Goal: Transaction & Acquisition: Purchase product/service

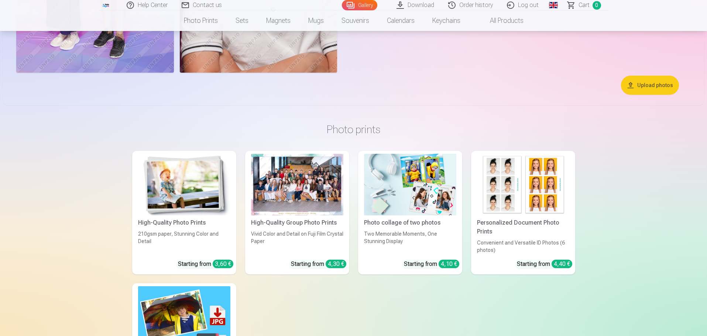
scroll to position [812, 0]
click at [303, 223] on div "High-Quality Group Photo Prints" at bounding box center [297, 222] width 98 height 9
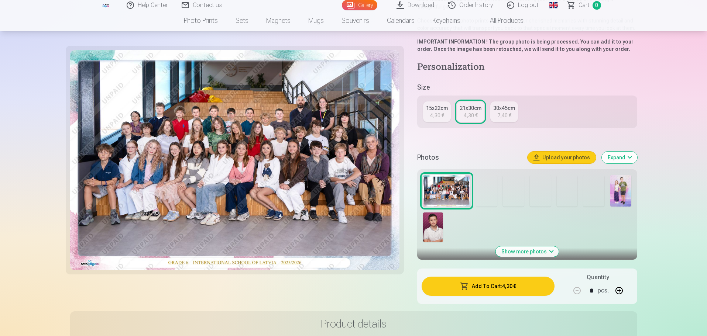
scroll to position [111, 0]
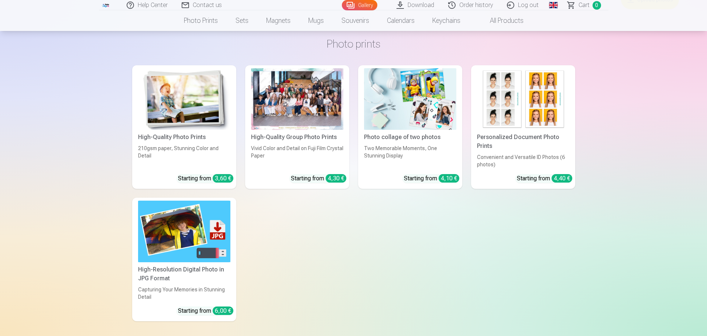
scroll to position [886, 0]
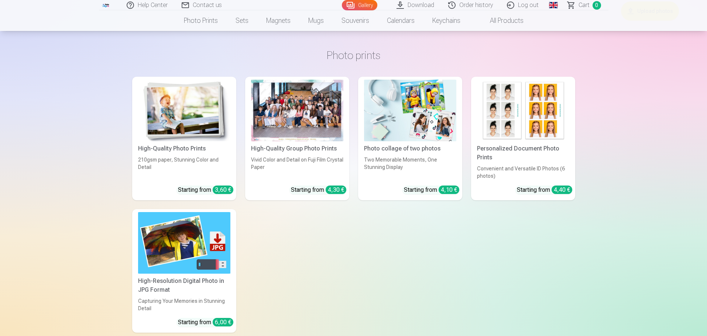
click at [509, 149] on div "Personalized Document Photo Prints" at bounding box center [523, 153] width 98 height 18
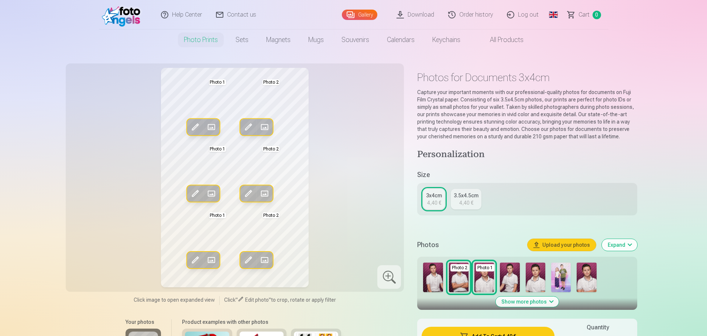
click at [194, 123] on span at bounding box center [195, 128] width 12 height 12
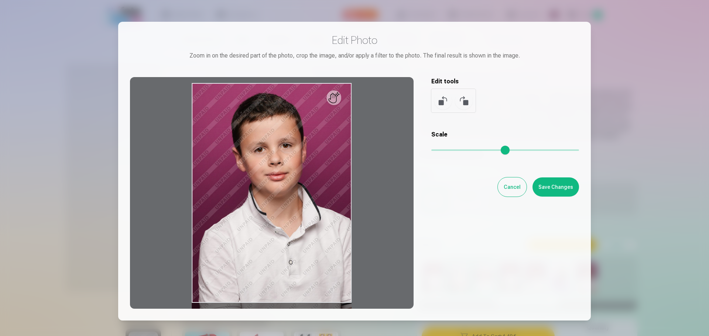
click at [517, 188] on button "Cancel" at bounding box center [512, 187] width 29 height 19
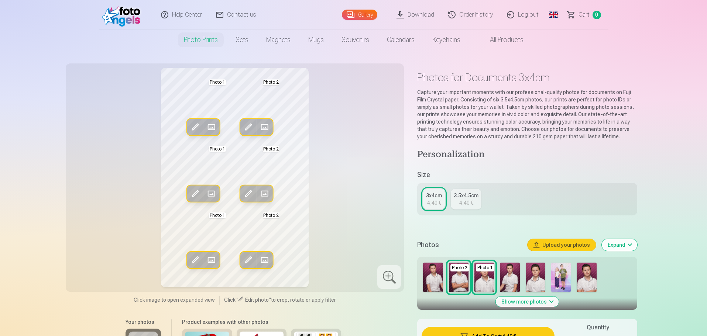
click at [212, 126] on span at bounding box center [211, 128] width 12 height 12
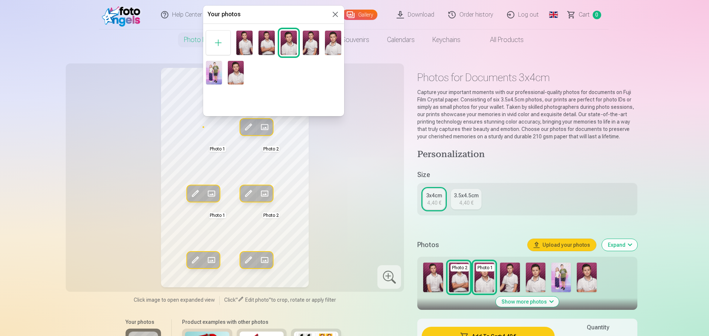
click at [351, 161] on div at bounding box center [354, 168] width 709 height 336
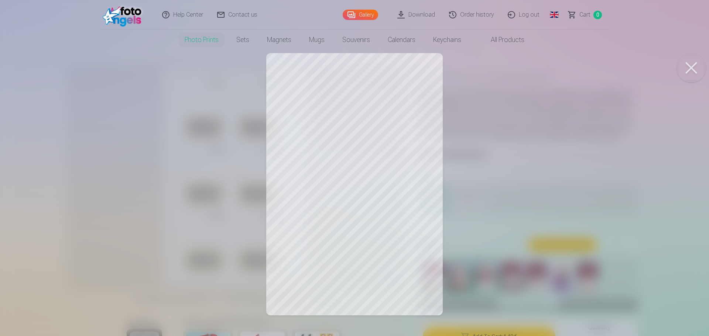
click at [451, 149] on div at bounding box center [354, 168] width 709 height 336
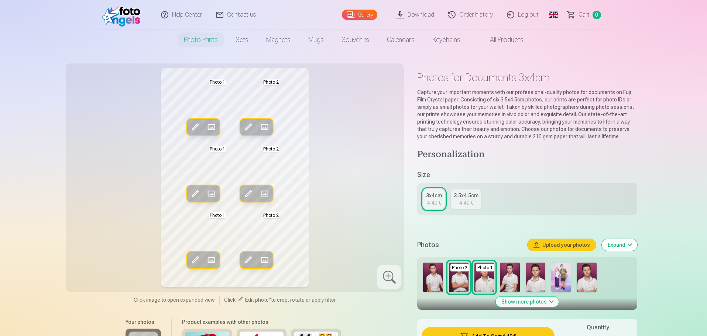
click at [264, 129] on span at bounding box center [265, 128] width 12 height 12
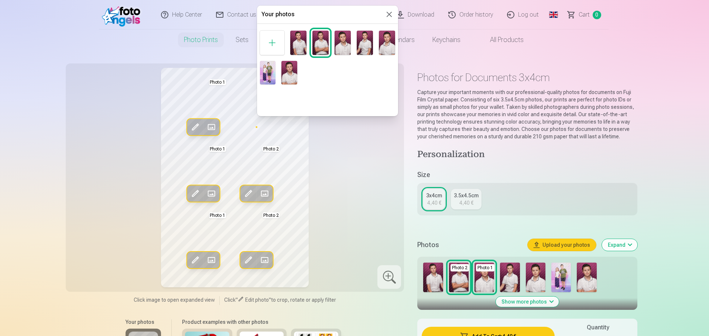
click at [384, 42] on img at bounding box center [387, 43] width 16 height 24
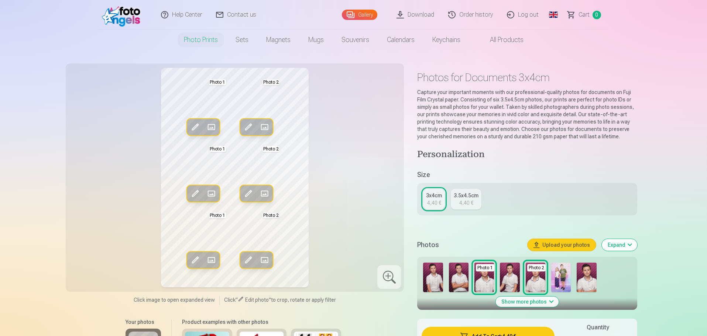
click at [213, 127] on span at bounding box center [211, 128] width 12 height 12
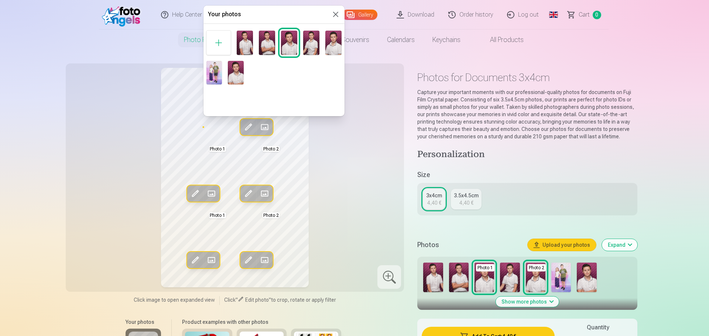
click at [337, 47] on img at bounding box center [333, 43] width 16 height 24
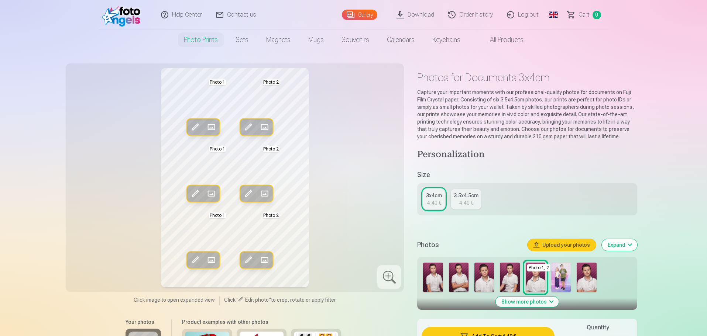
click at [212, 195] on span at bounding box center [211, 194] width 12 height 12
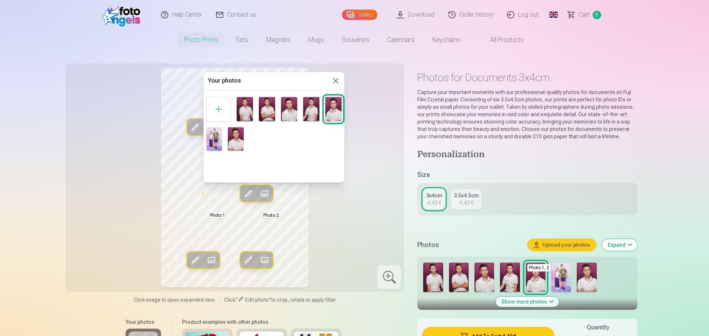
click at [267, 113] on img at bounding box center [267, 109] width 16 height 24
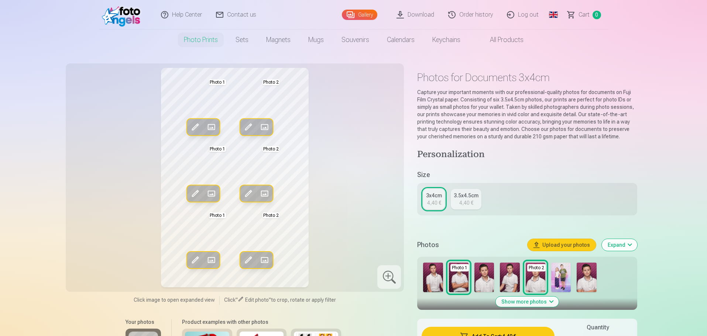
click at [350, 161] on div "Edit photo Replace Photo 1 Edit photo Replace Photo 2 Edit photo Replace Photo …" at bounding box center [235, 178] width 330 height 220
click at [211, 126] on span at bounding box center [211, 128] width 12 height 12
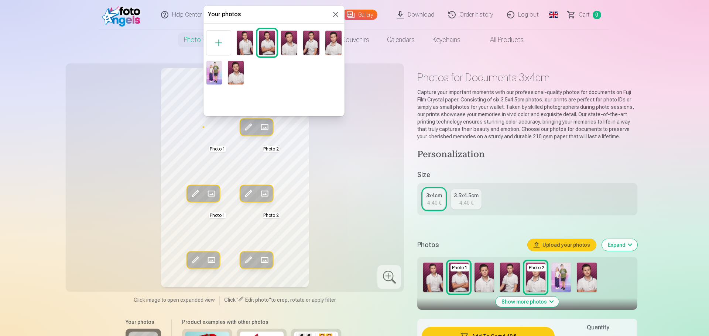
click at [246, 51] on img at bounding box center [245, 43] width 16 height 24
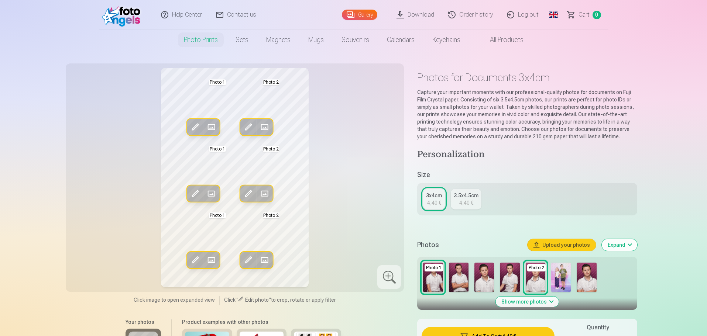
click at [212, 128] on span at bounding box center [211, 128] width 12 height 12
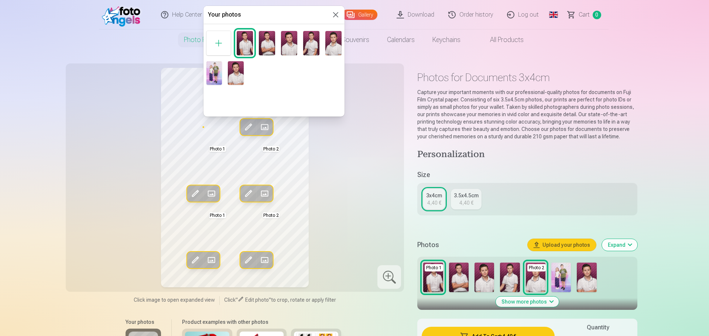
click at [233, 74] on img at bounding box center [236, 73] width 16 height 24
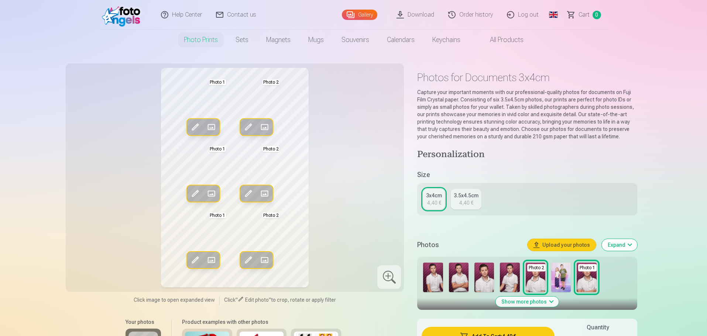
click at [333, 134] on div "Edit photo Replace Photo 1 Edit photo Replace Photo 2 Edit photo Replace Photo …" at bounding box center [235, 178] width 330 height 220
click at [434, 276] on img at bounding box center [433, 278] width 20 height 30
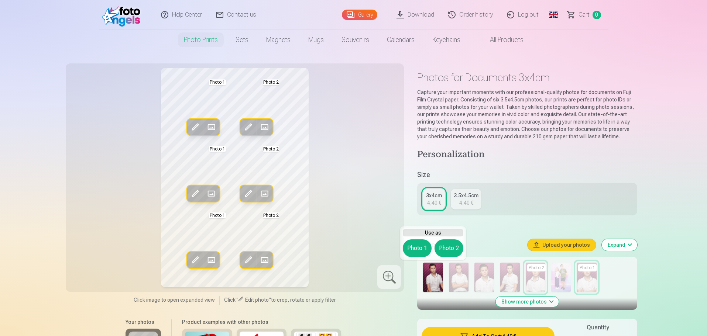
click at [454, 319] on div "Personalization Size 3x4cm 4,40 € 3.5x4.5cm 4,40 € Photos Upload your photos Ex…" at bounding box center [527, 299] width 220 height 301
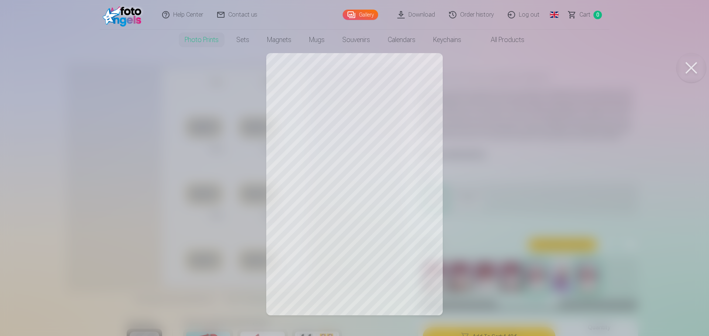
click at [455, 134] on div at bounding box center [354, 168] width 709 height 336
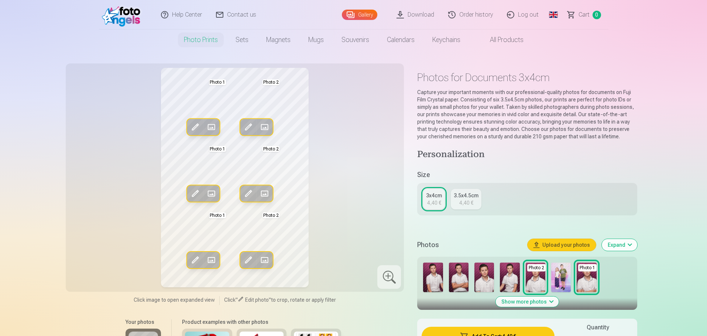
click at [210, 125] on span at bounding box center [211, 128] width 12 height 12
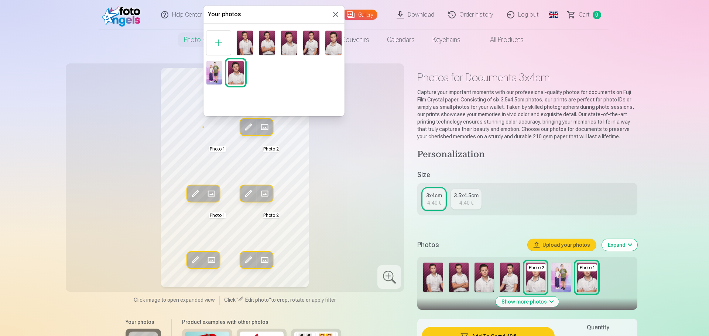
click at [213, 73] on img at bounding box center [214, 73] width 16 height 24
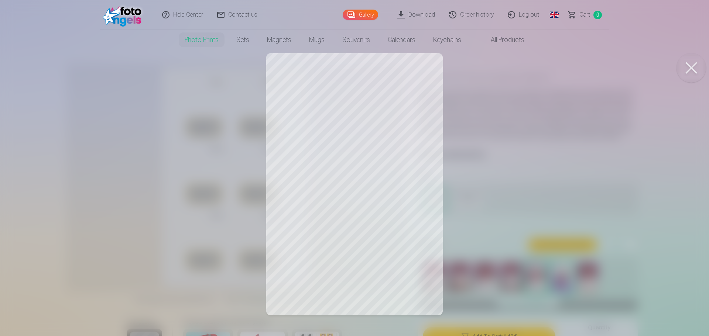
click at [137, 178] on div at bounding box center [354, 168] width 709 height 336
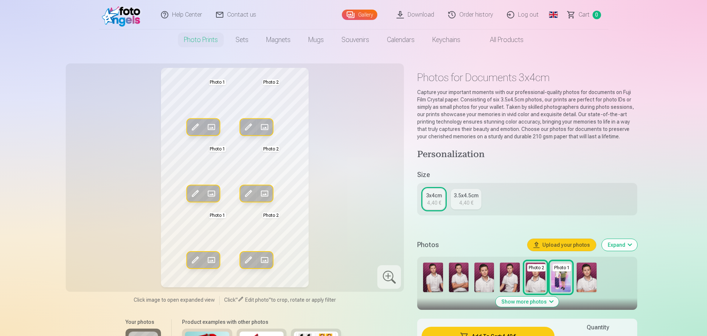
click at [212, 127] on span at bounding box center [211, 128] width 12 height 12
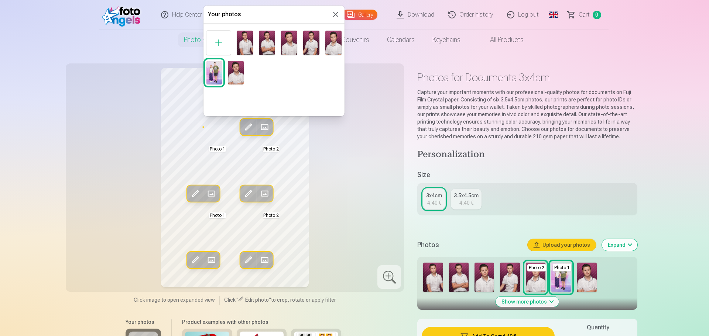
click at [266, 45] on img at bounding box center [267, 43] width 16 height 24
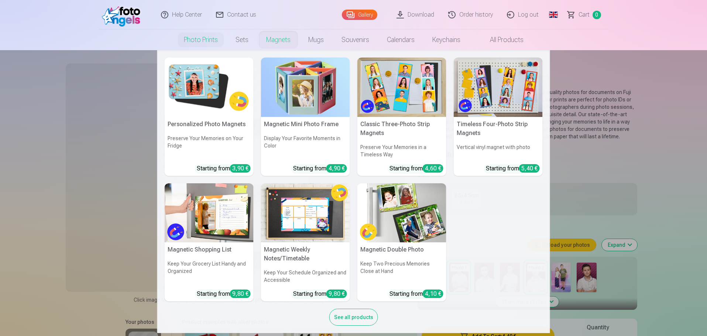
click at [659, 225] on nav "Personalized Photo Magnets Preserve Your Memories on Your Fridge Starting from …" at bounding box center [353, 191] width 707 height 283
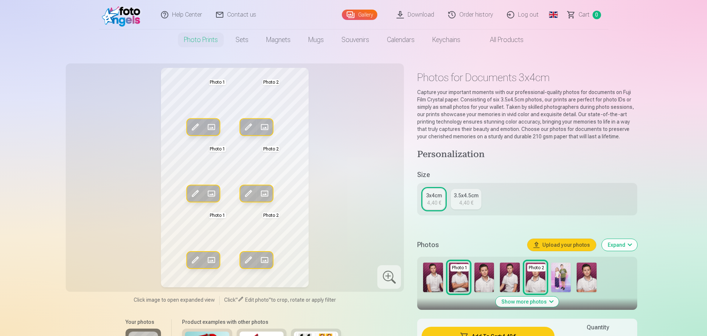
click at [214, 126] on span at bounding box center [211, 128] width 12 height 12
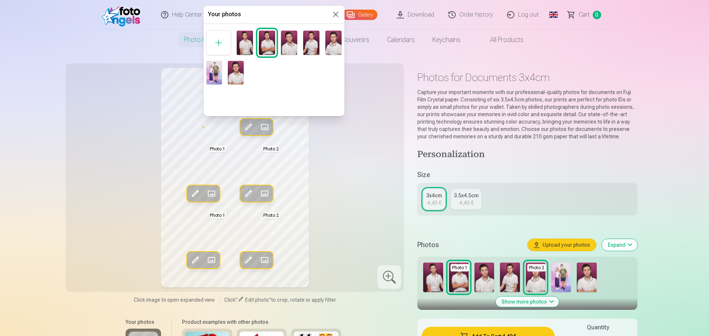
click at [249, 49] on img at bounding box center [245, 43] width 16 height 24
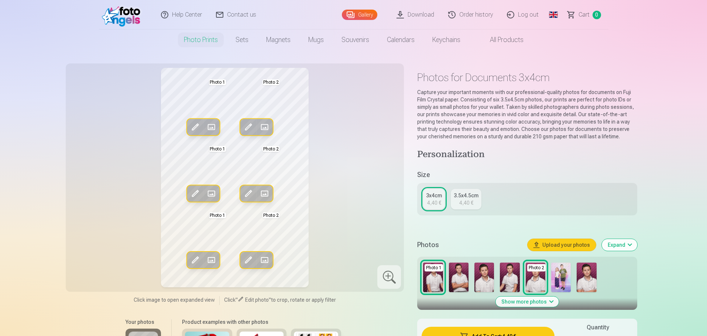
click at [212, 126] on span at bounding box center [211, 128] width 12 height 12
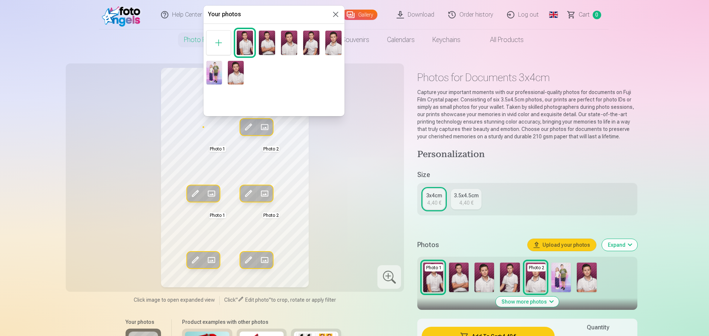
click at [314, 47] on img at bounding box center [311, 43] width 16 height 24
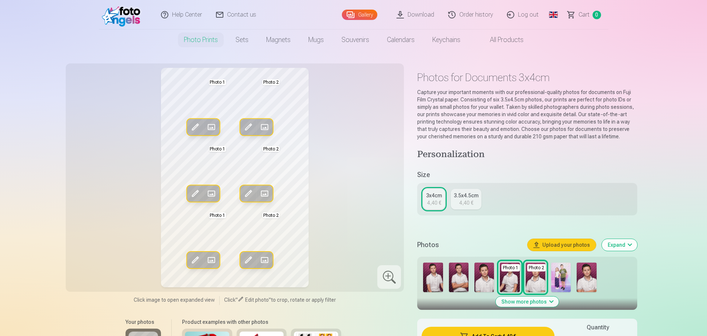
click at [214, 129] on span at bounding box center [211, 128] width 12 height 12
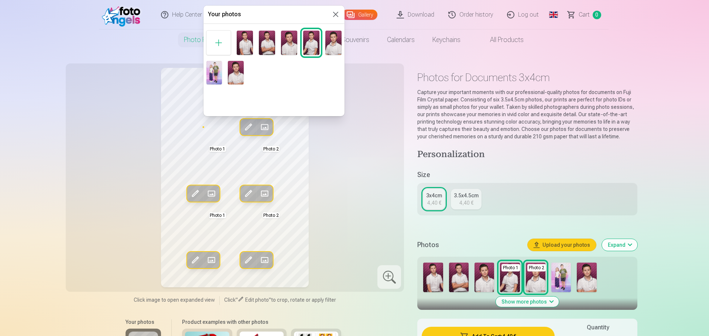
click at [291, 46] on img at bounding box center [289, 43] width 16 height 24
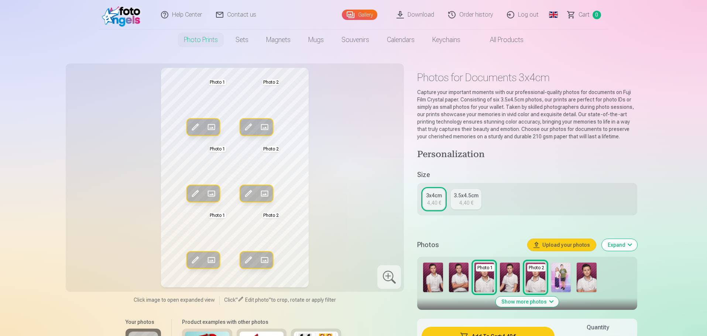
click at [336, 133] on div "Edit photo Replace Photo 1 Edit photo Replace Photo 2 Edit photo Replace Photo …" at bounding box center [235, 178] width 330 height 220
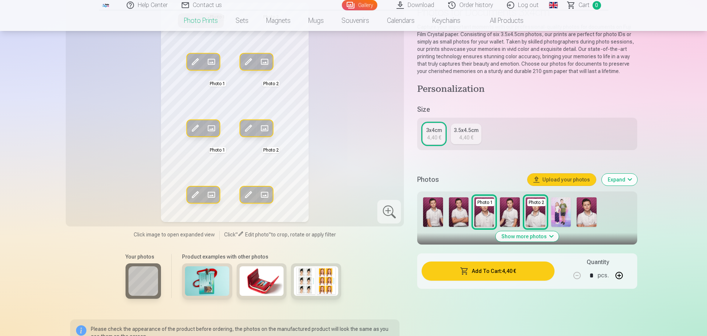
scroll to position [74, 0]
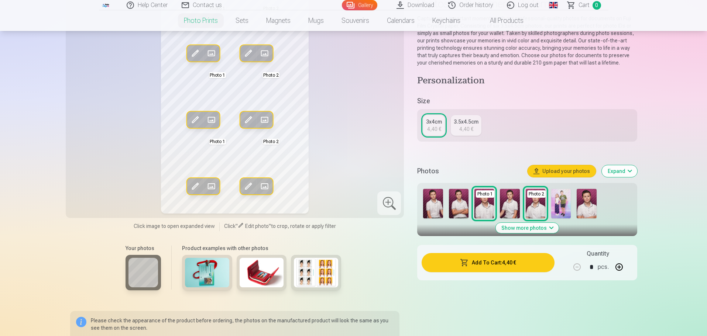
click at [634, 174] on button "Expand" at bounding box center [619, 171] width 35 height 12
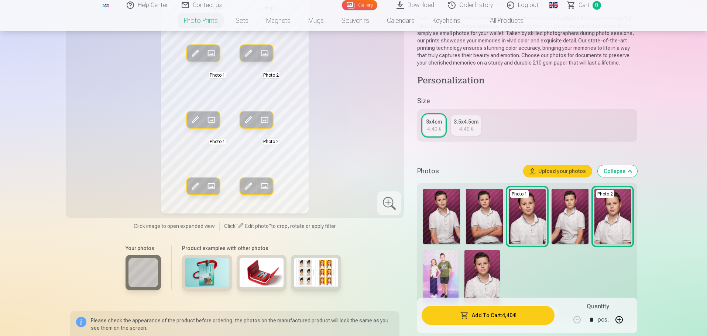
click at [633, 173] on button "Collapse" at bounding box center [618, 171] width 40 height 12
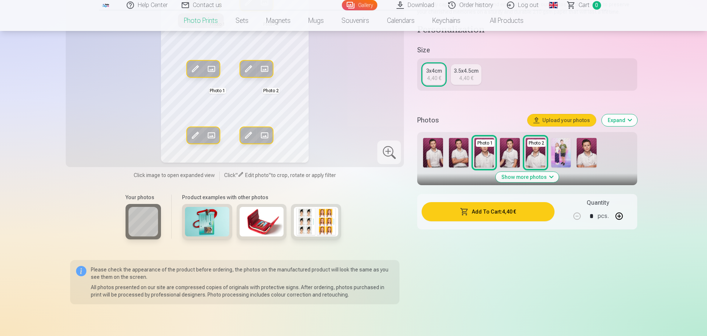
scroll to position [130, 0]
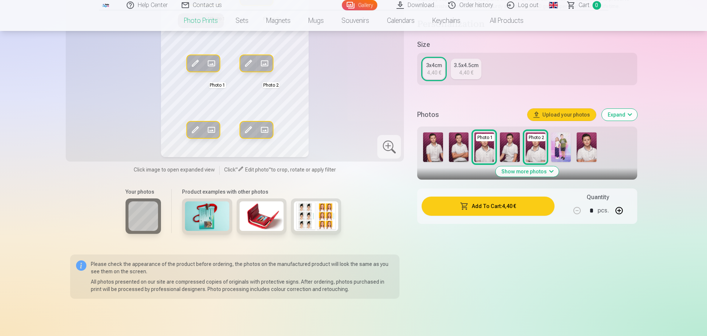
click at [619, 210] on button "button" at bounding box center [619, 211] width 18 height 18
click at [577, 208] on button "button" at bounding box center [577, 211] width 18 height 18
type input "*"
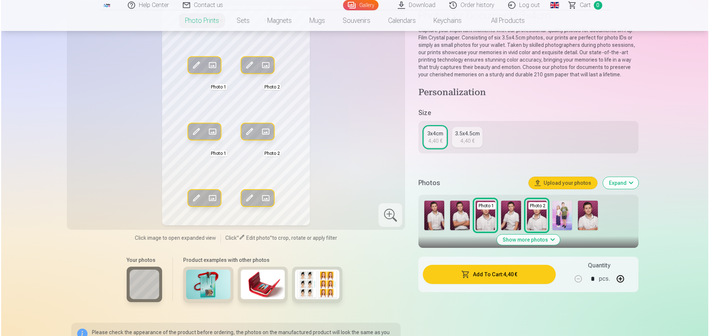
scroll to position [74, 0]
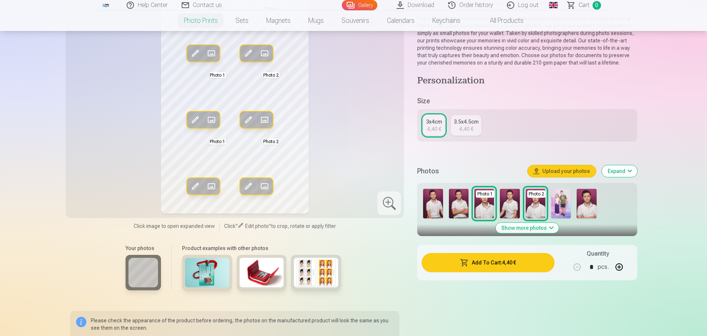
click at [553, 228] on button "Show more photos" at bounding box center [527, 228] width 63 height 10
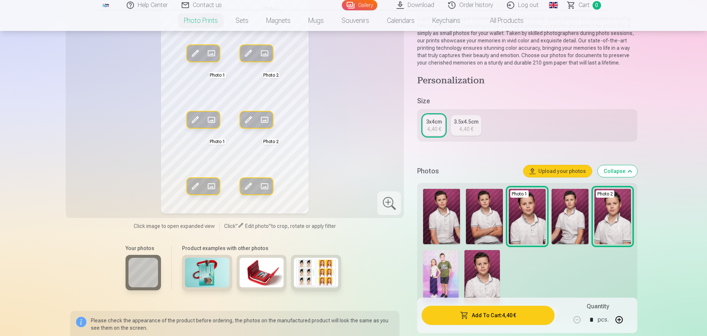
click at [213, 121] on span at bounding box center [211, 120] width 12 height 12
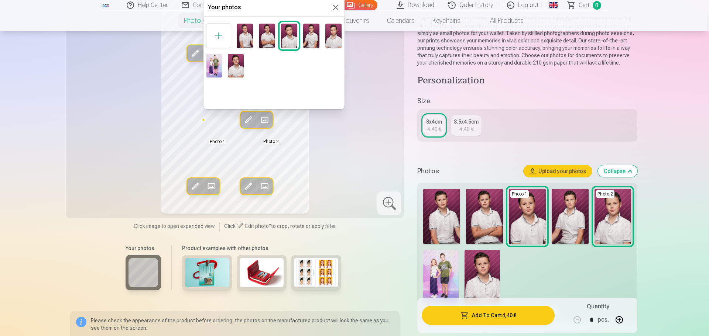
click at [238, 72] on img at bounding box center [236, 66] width 16 height 24
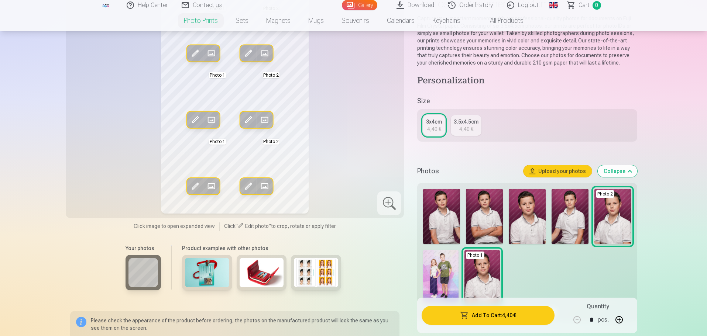
click at [213, 185] on span at bounding box center [211, 187] width 12 height 12
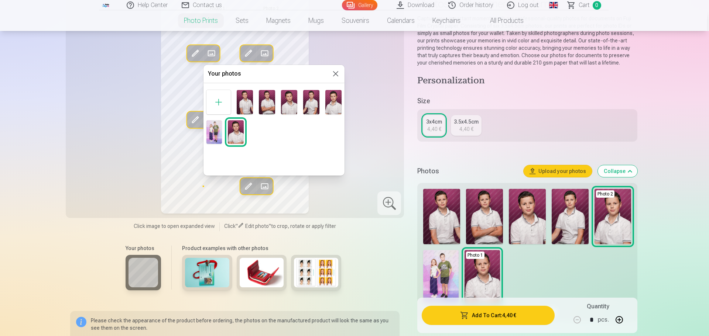
click at [292, 105] on img at bounding box center [289, 102] width 16 height 24
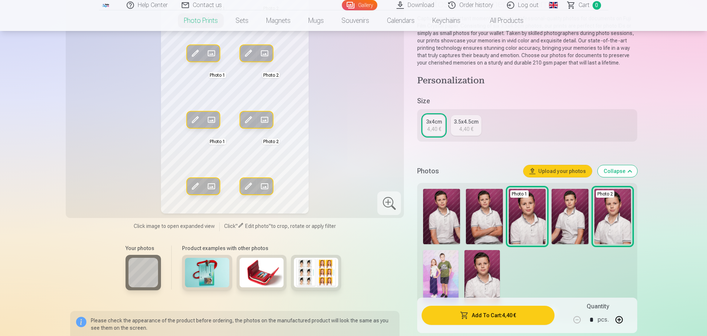
click at [339, 160] on div "Edit photo Replace Photo 1 Edit photo Replace Photo 2 Edit photo Replace Photo …" at bounding box center [235, 104] width 330 height 220
click at [369, 270] on div "Your photos Product examples with other photos" at bounding box center [235, 271] width 330 height 62
click at [496, 319] on button "Add To Cart : 4,40 €" at bounding box center [488, 315] width 133 height 19
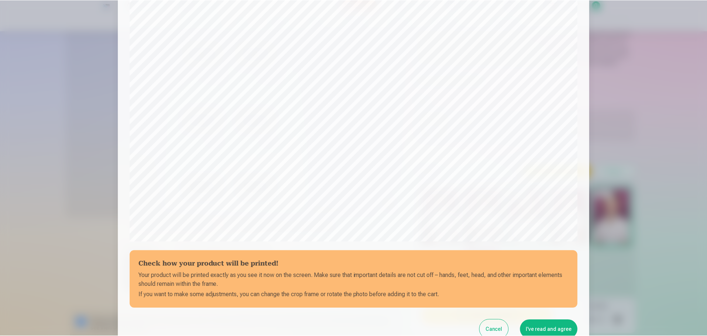
scroll to position [195, 0]
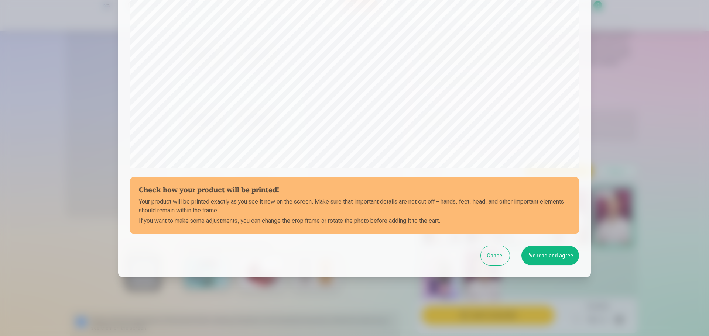
click at [545, 259] on button "I've read and agree" at bounding box center [550, 255] width 58 height 19
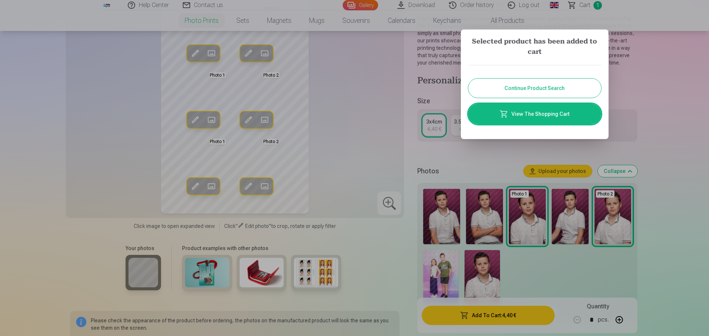
click at [551, 89] on button "Continue Product Search" at bounding box center [534, 88] width 133 height 19
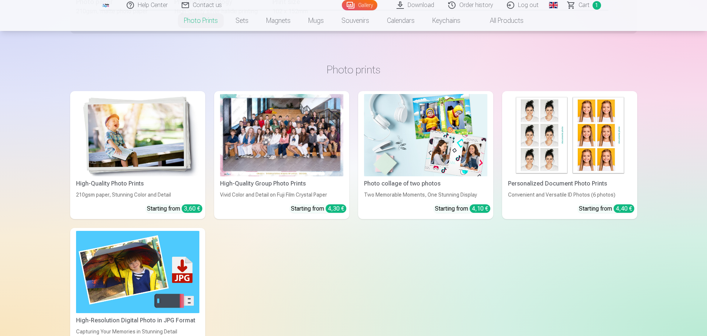
scroll to position [517, 0]
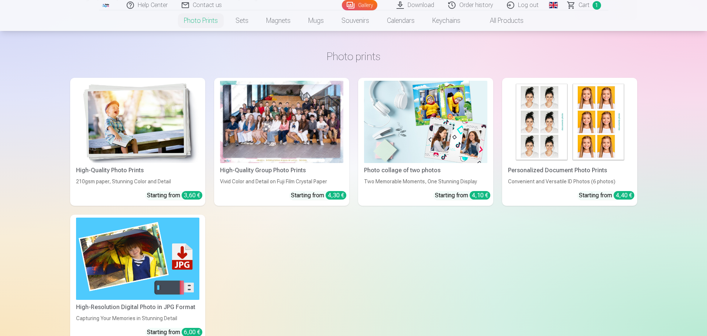
click at [300, 155] on div at bounding box center [281, 122] width 123 height 82
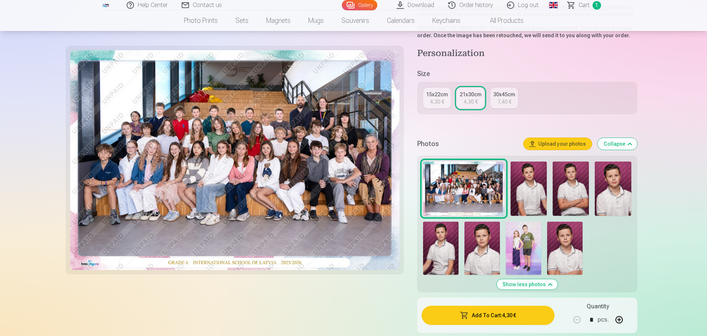
scroll to position [148, 0]
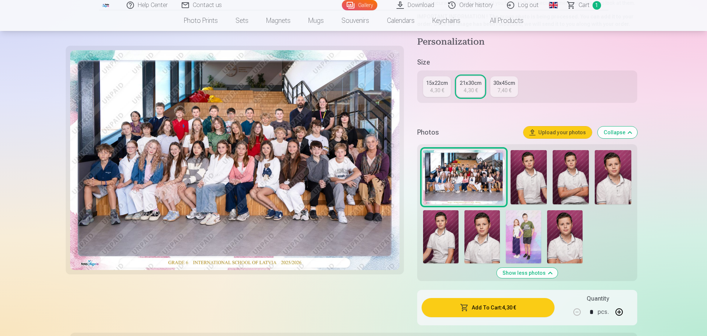
click at [503, 302] on button "Add To Cart : 4,30 €" at bounding box center [488, 307] width 133 height 19
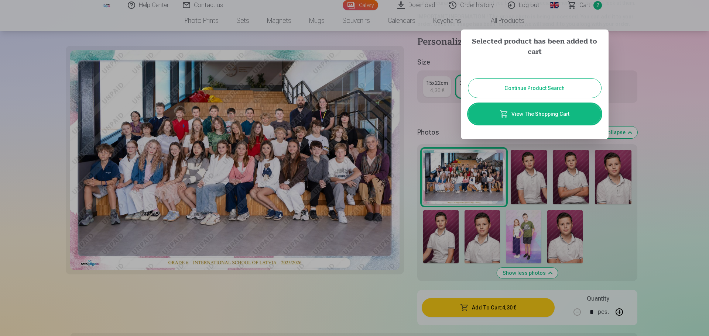
click at [566, 89] on button "Continue Product Search" at bounding box center [534, 88] width 133 height 19
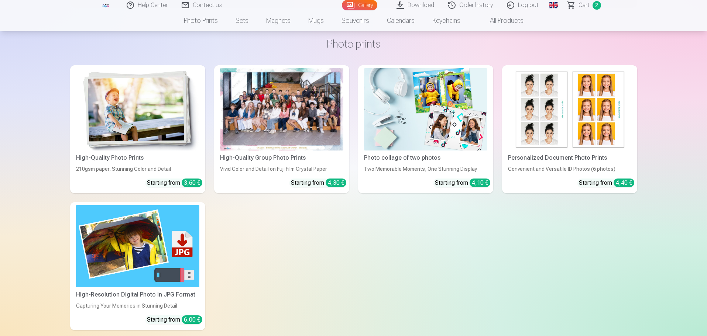
scroll to position [554, 0]
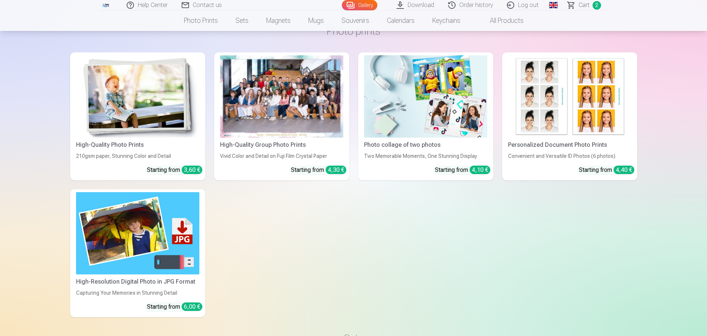
click at [162, 241] on img at bounding box center [137, 233] width 123 height 82
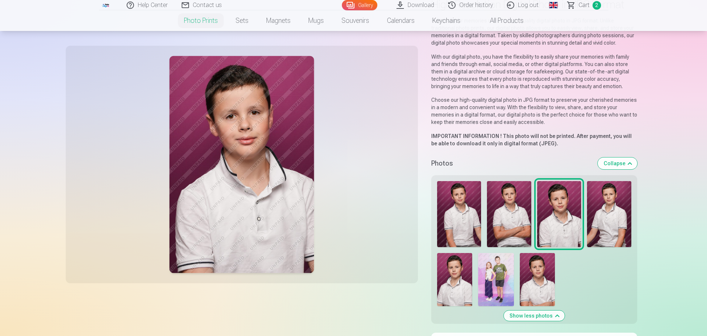
scroll to position [74, 0]
click at [492, 271] on img at bounding box center [495, 279] width 35 height 53
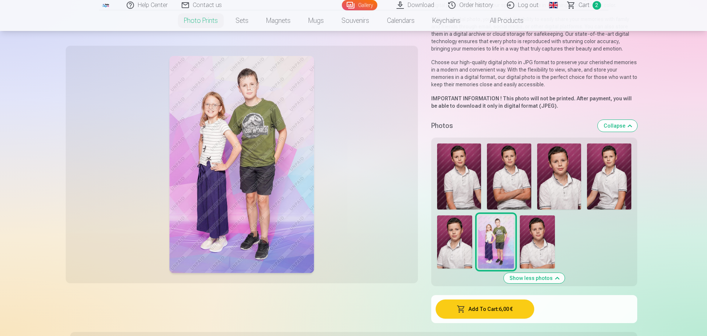
scroll to position [148, 0]
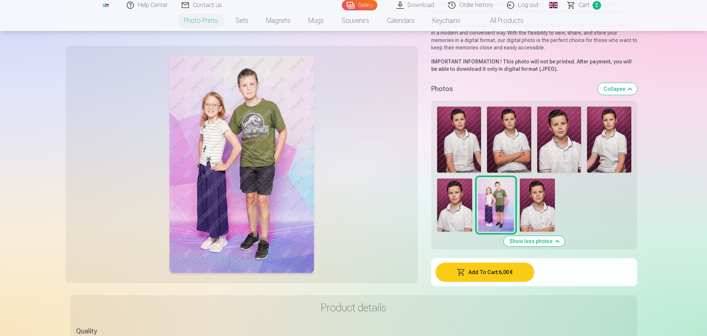
click at [479, 270] on button "Add To Cart : 6,00 €" at bounding box center [485, 272] width 99 height 19
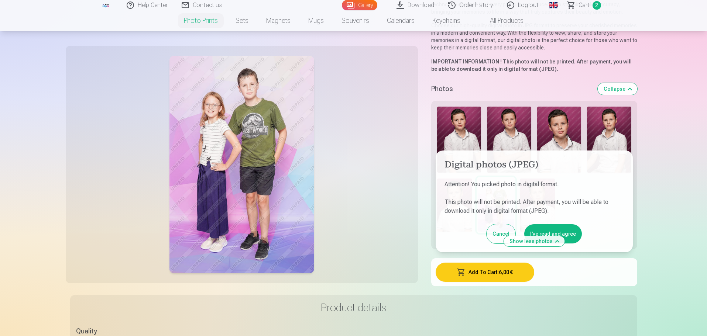
click at [568, 231] on button "I've read and agree" at bounding box center [553, 234] width 58 height 19
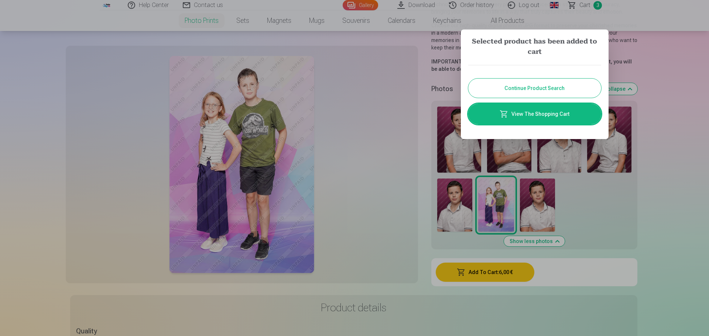
click at [549, 84] on button "Continue Product Search" at bounding box center [534, 88] width 133 height 19
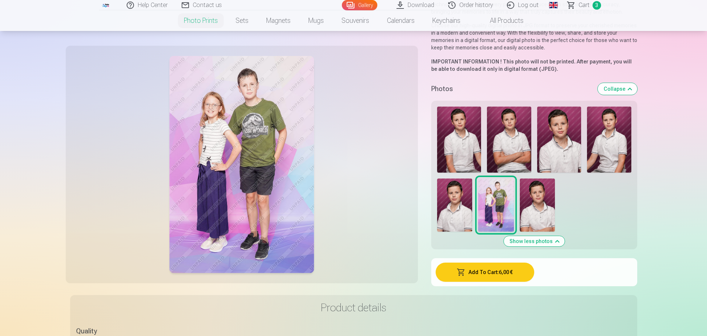
click at [571, 151] on img at bounding box center [559, 140] width 44 height 66
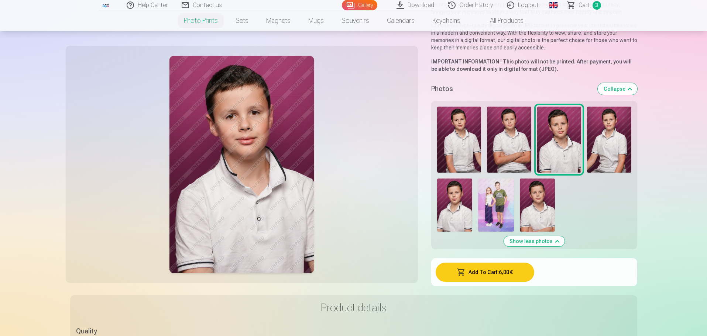
click at [456, 208] on img at bounding box center [454, 205] width 35 height 53
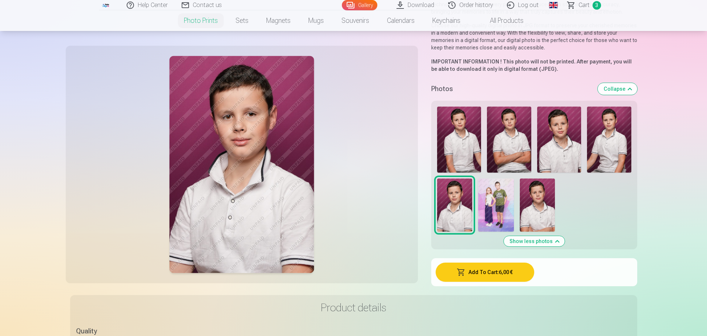
click at [571, 150] on img at bounding box center [559, 140] width 44 height 66
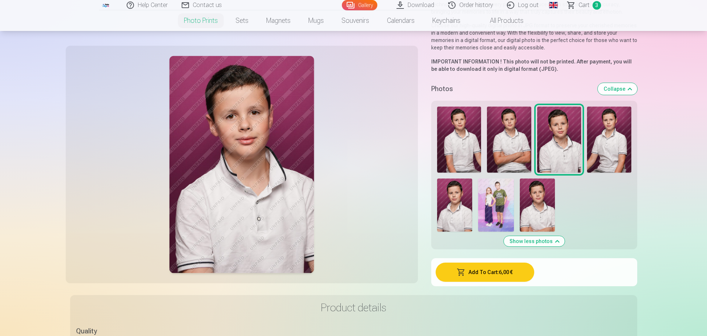
click at [454, 211] on img at bounding box center [454, 205] width 35 height 53
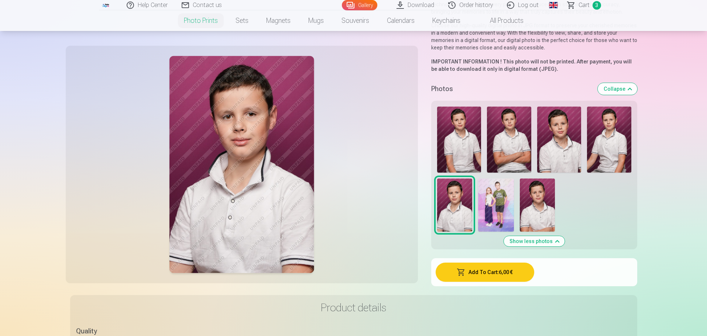
click at [567, 146] on img at bounding box center [559, 140] width 44 height 66
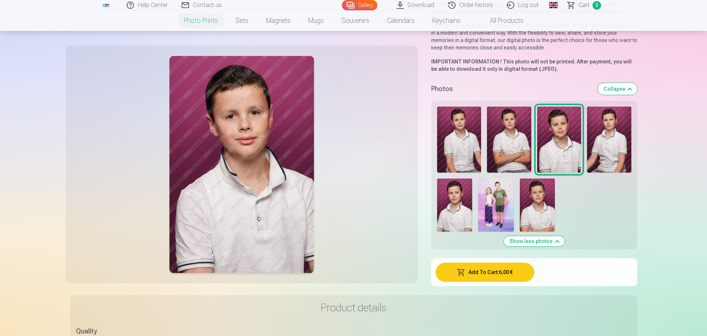
click at [544, 198] on img at bounding box center [537, 205] width 35 height 53
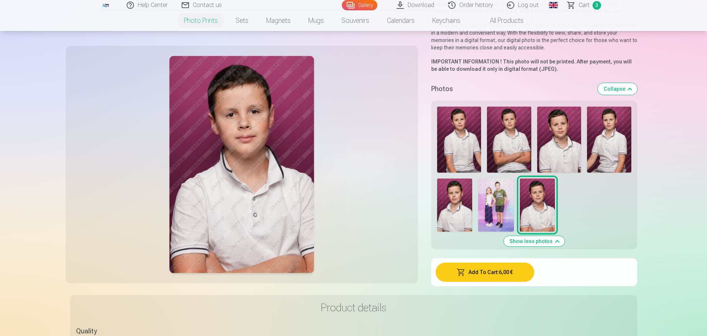
click at [521, 149] on img at bounding box center [509, 140] width 44 height 66
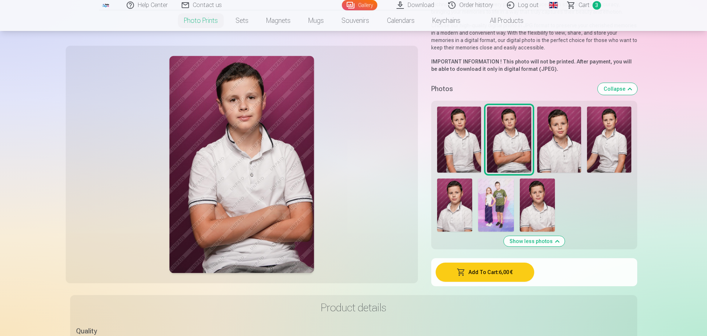
click at [462, 147] on img at bounding box center [459, 140] width 44 height 66
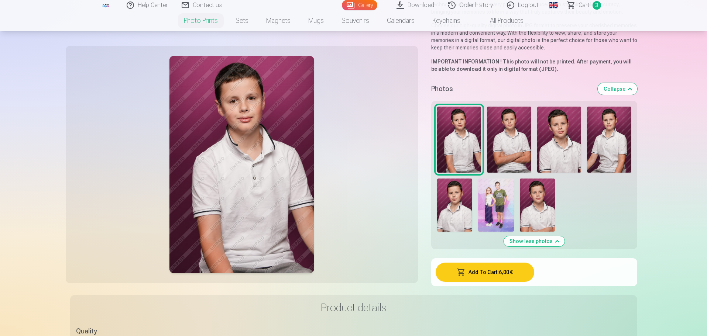
click at [511, 149] on img at bounding box center [509, 140] width 44 height 66
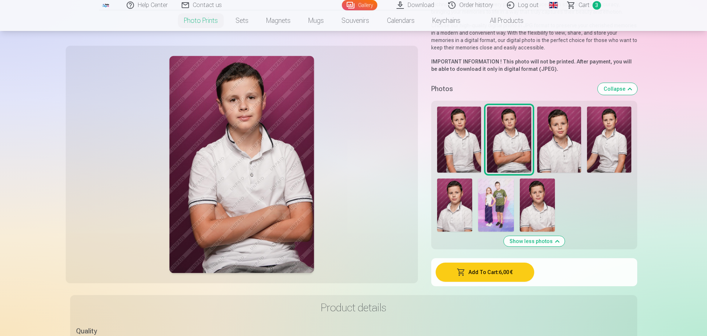
click at [469, 141] on img at bounding box center [459, 140] width 44 height 66
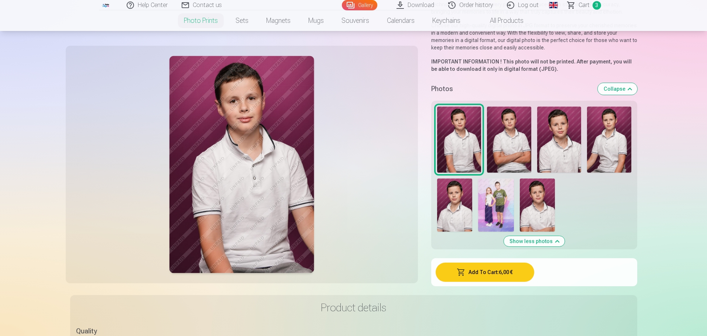
click at [514, 146] on img at bounding box center [509, 140] width 44 height 66
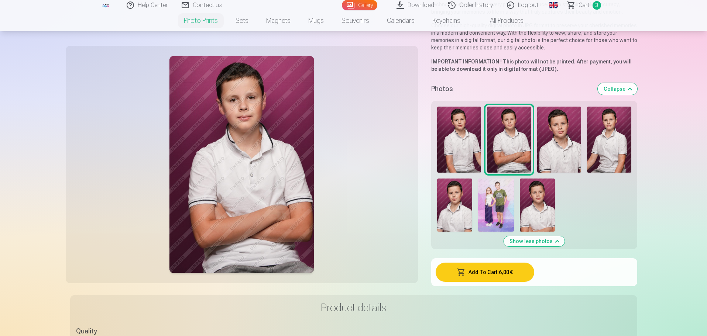
click at [552, 210] on img at bounding box center [537, 205] width 35 height 53
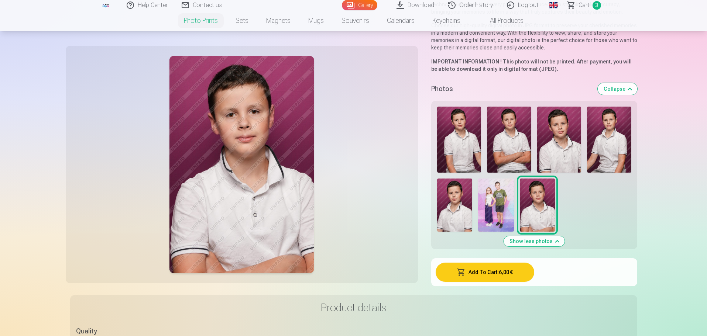
click at [517, 164] on img at bounding box center [509, 140] width 44 height 66
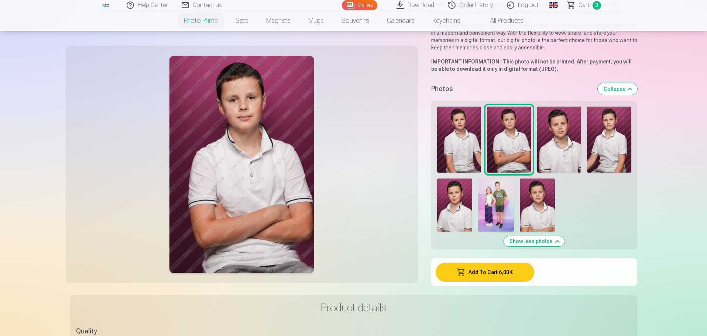
click at [545, 209] on img at bounding box center [537, 205] width 35 height 53
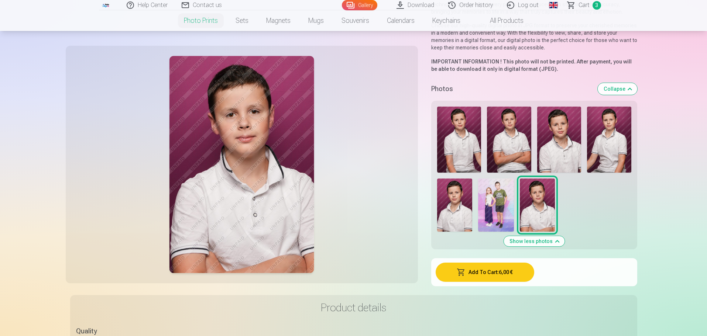
click at [487, 277] on button "Add To Cart : 6,00 €" at bounding box center [485, 272] width 99 height 19
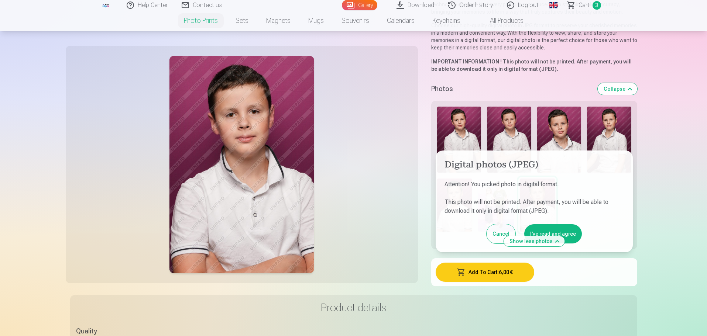
click at [542, 232] on button "I've read and agree" at bounding box center [553, 234] width 58 height 19
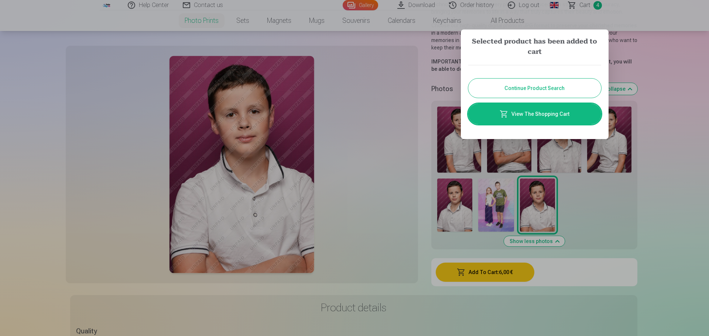
click at [537, 85] on button "Continue Product Search" at bounding box center [534, 88] width 133 height 19
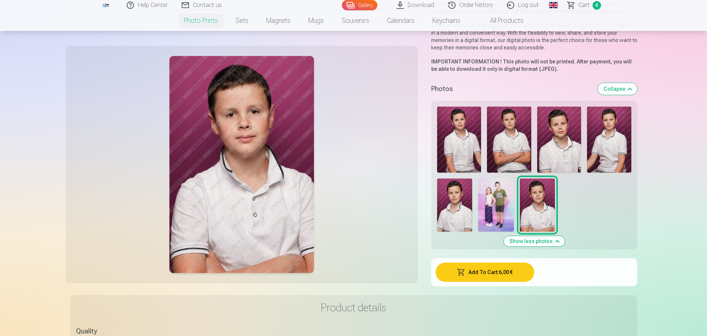
click at [588, 6] on span "Сart" at bounding box center [584, 5] width 11 height 9
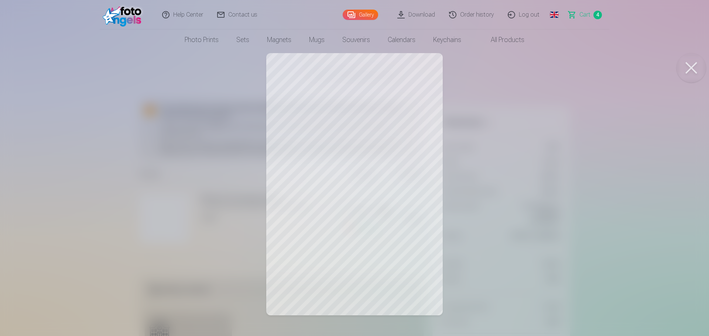
click at [418, 155] on div at bounding box center [354, 168] width 709 height 336
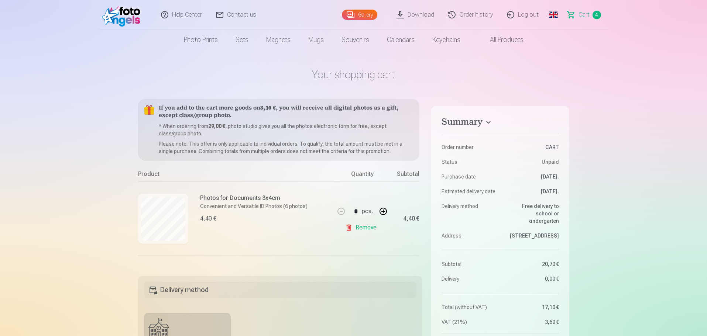
click at [358, 229] on link "Remove" at bounding box center [362, 227] width 34 height 15
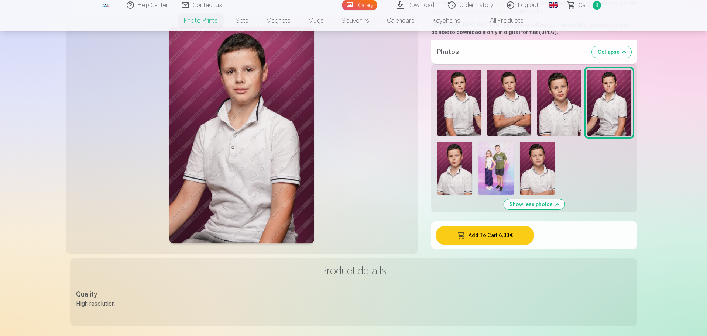
scroll to position [406, 0]
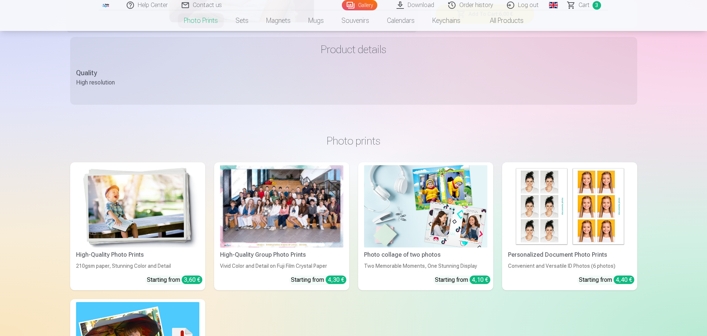
click at [594, 219] on img at bounding box center [569, 206] width 123 height 82
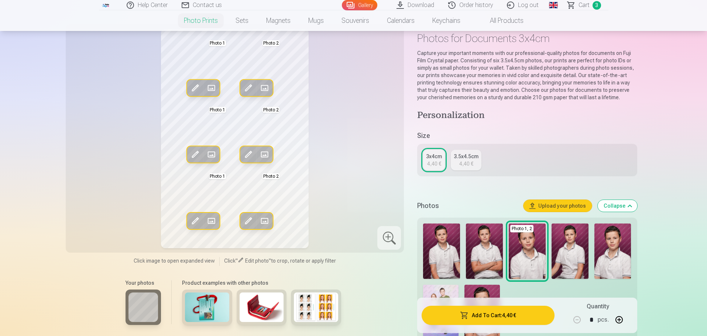
scroll to position [37, 0]
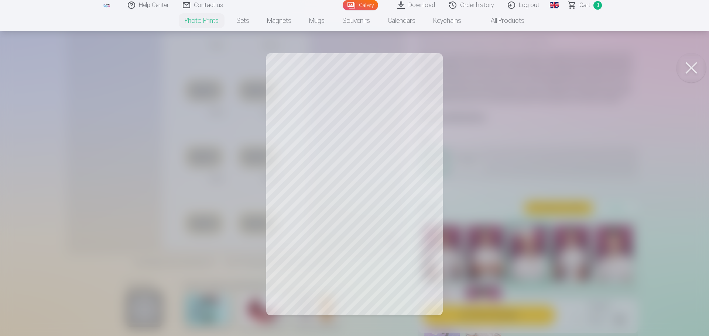
click at [691, 65] on button at bounding box center [692, 68] width 30 height 30
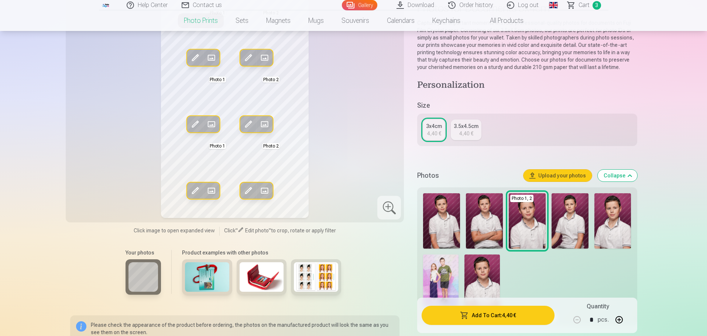
scroll to position [111, 0]
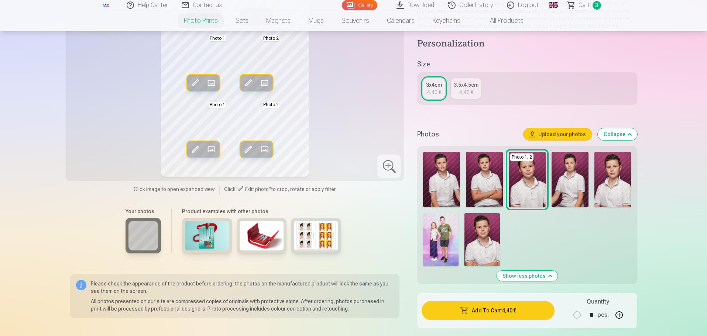
click at [486, 247] on img at bounding box center [482, 239] width 35 height 53
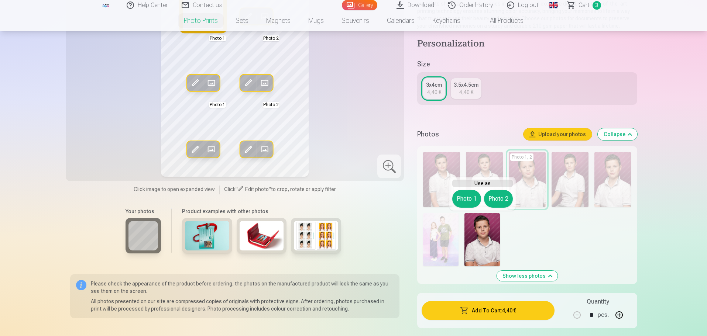
click at [468, 197] on button "Photo 1" at bounding box center [466, 199] width 29 height 18
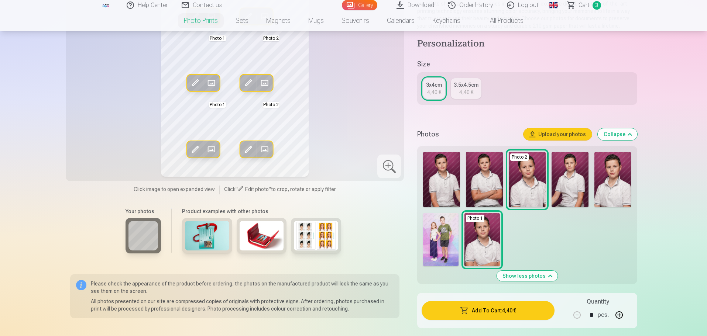
click at [486, 185] on img at bounding box center [484, 179] width 37 height 55
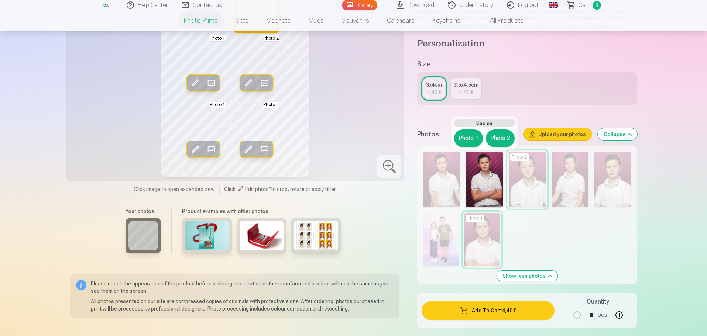
click at [499, 141] on button "Photo 2" at bounding box center [500, 139] width 29 height 18
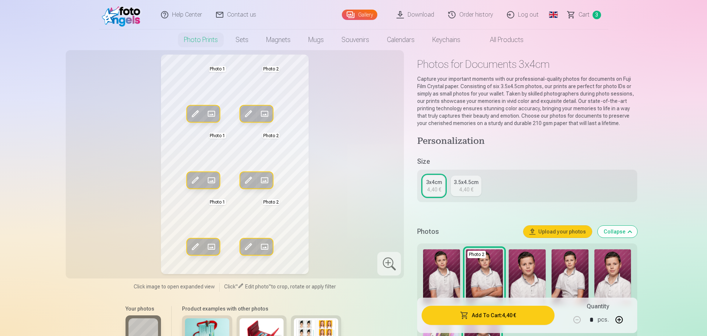
scroll to position [0, 0]
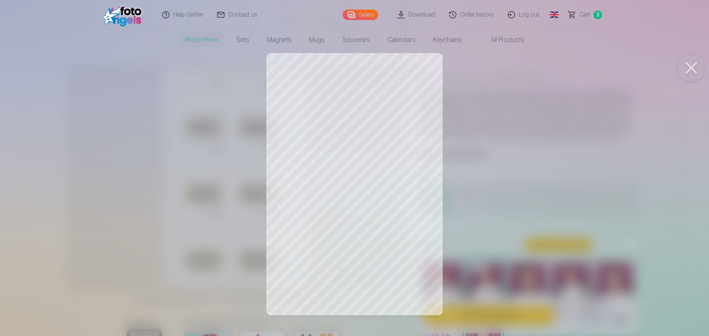
click at [692, 65] on button at bounding box center [692, 68] width 30 height 30
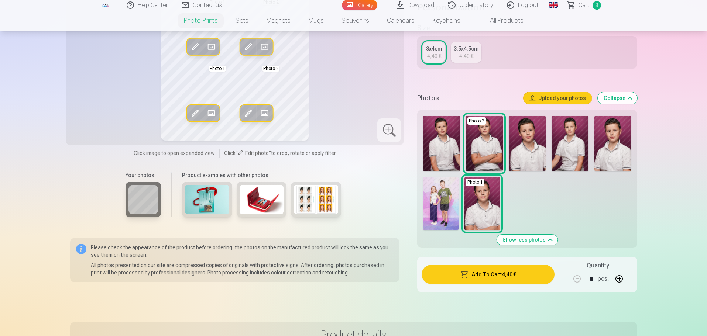
scroll to position [148, 0]
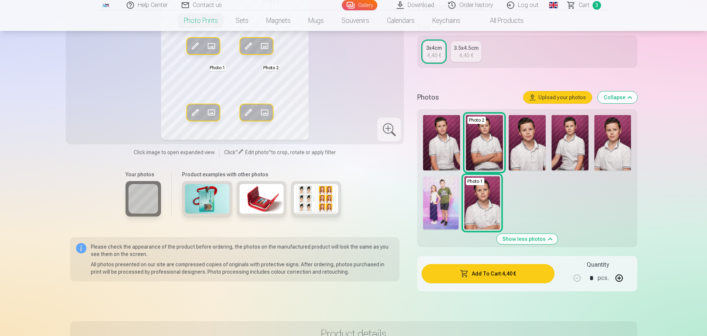
click at [528, 148] on img at bounding box center [527, 142] width 37 height 55
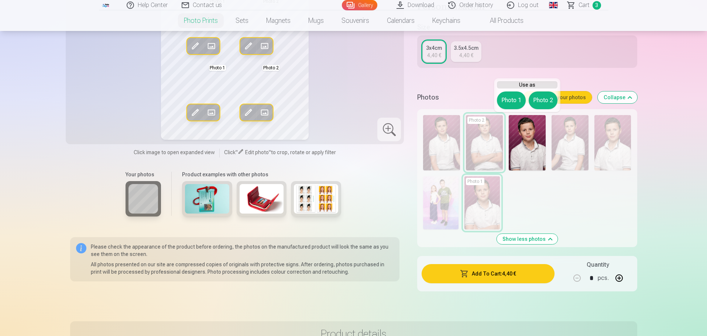
click at [543, 98] on button "Photo 2" at bounding box center [543, 101] width 29 height 18
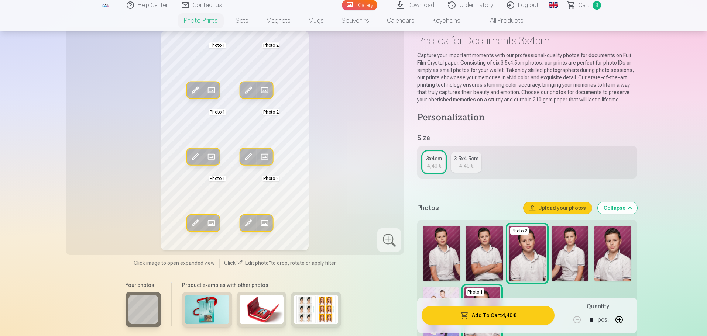
scroll to position [0, 0]
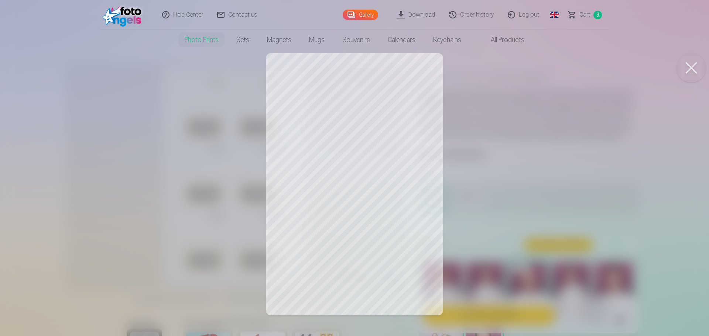
click at [693, 67] on button at bounding box center [692, 68] width 30 height 30
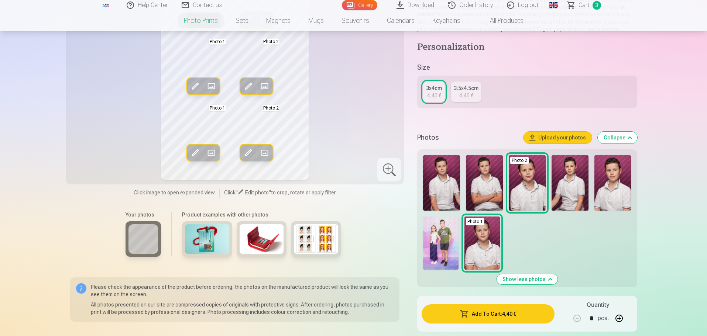
scroll to position [111, 0]
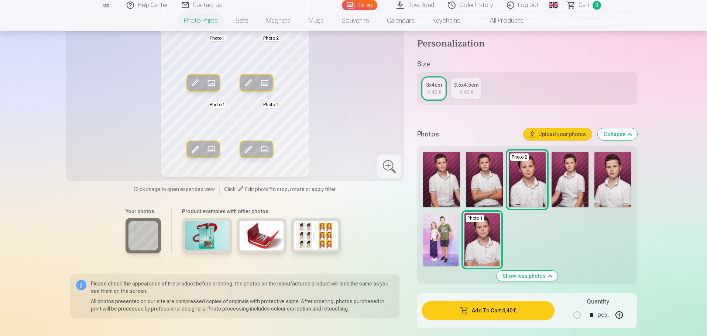
click at [611, 191] on img at bounding box center [613, 179] width 37 height 55
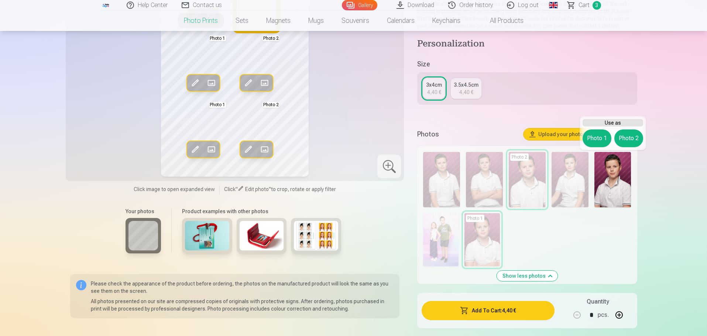
click at [632, 140] on button "Photo 2" at bounding box center [629, 139] width 29 height 18
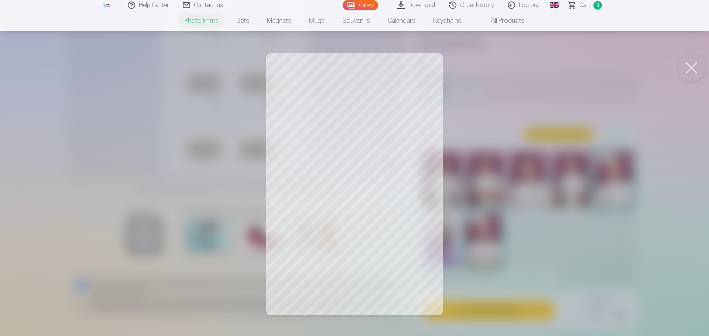
click at [694, 69] on button at bounding box center [692, 68] width 30 height 30
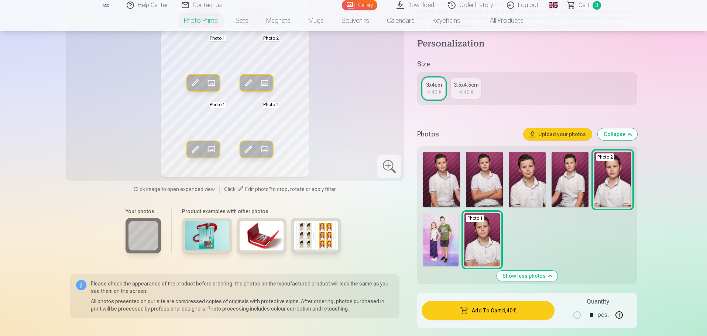
click at [437, 192] on img at bounding box center [441, 179] width 37 height 55
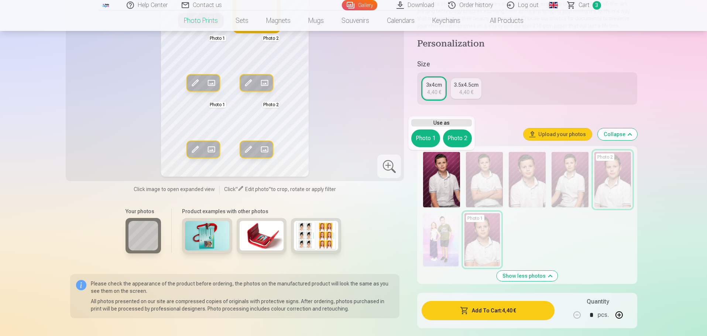
click at [462, 138] on button "Photo 2" at bounding box center [457, 139] width 29 height 18
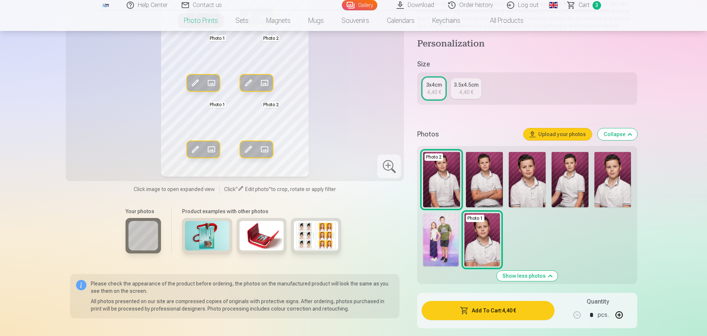
click at [499, 187] on img at bounding box center [484, 179] width 37 height 55
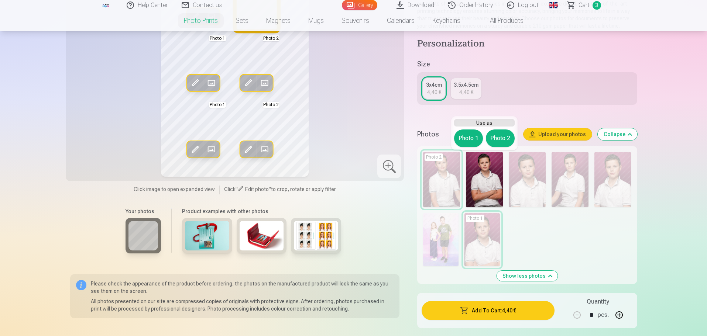
click at [502, 142] on button "Photo 2" at bounding box center [500, 139] width 29 height 18
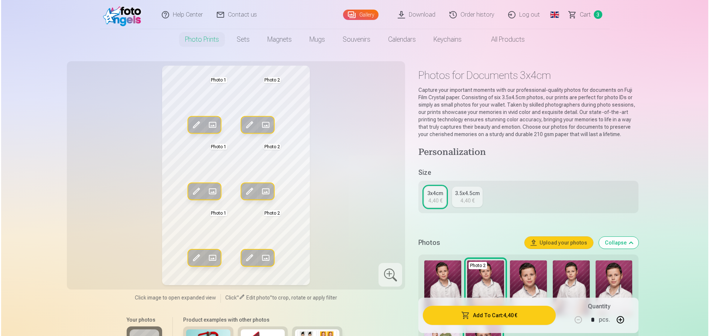
scroll to position [0, 0]
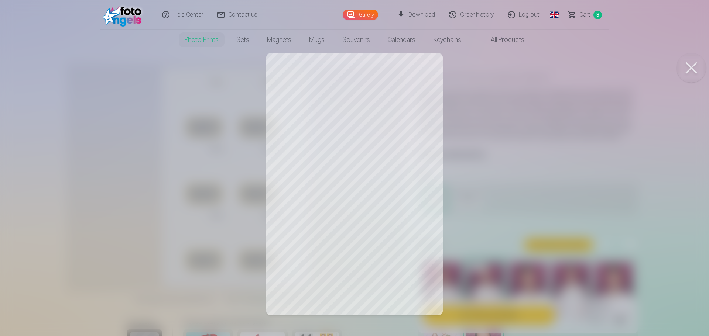
click at [688, 71] on button at bounding box center [692, 68] width 30 height 30
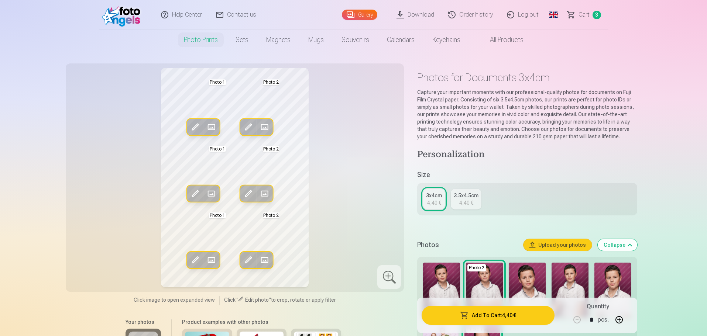
click at [521, 316] on button "Add To Cart : 4,40 €" at bounding box center [488, 315] width 133 height 19
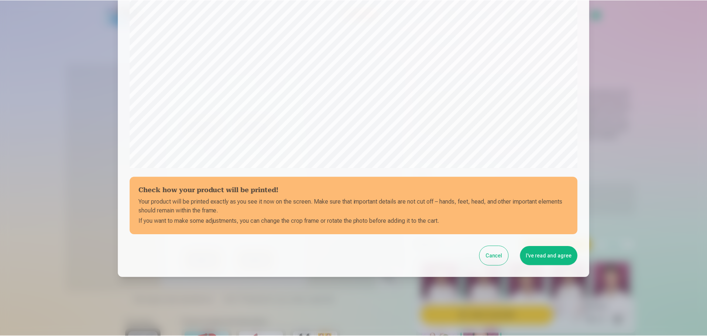
scroll to position [195, 0]
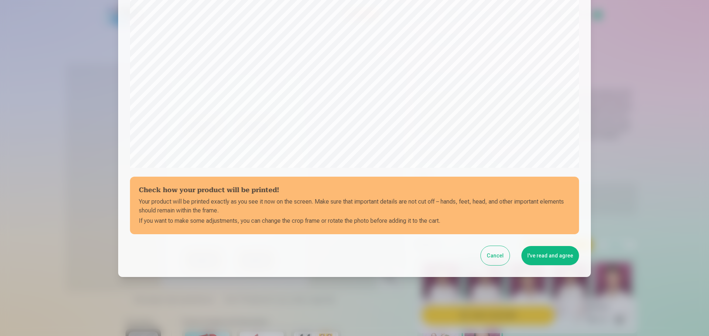
click at [554, 258] on button "I've read and agree" at bounding box center [550, 255] width 58 height 19
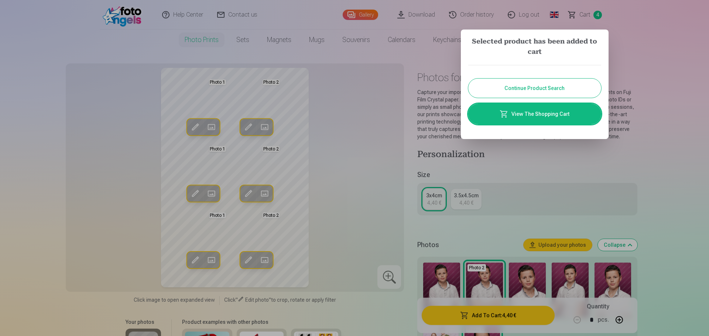
click at [554, 114] on link "View The Shopping Cart" at bounding box center [534, 114] width 133 height 21
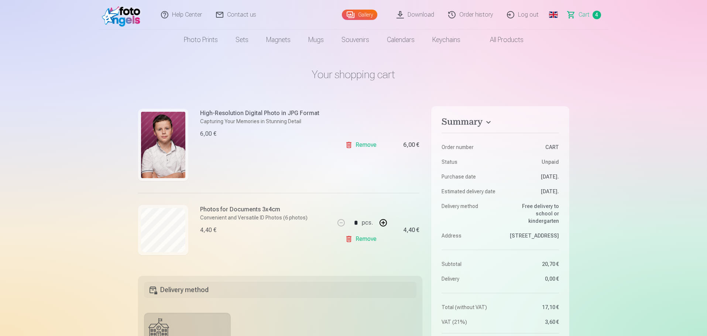
scroll to position [257, 0]
click at [171, 156] on img at bounding box center [163, 145] width 44 height 66
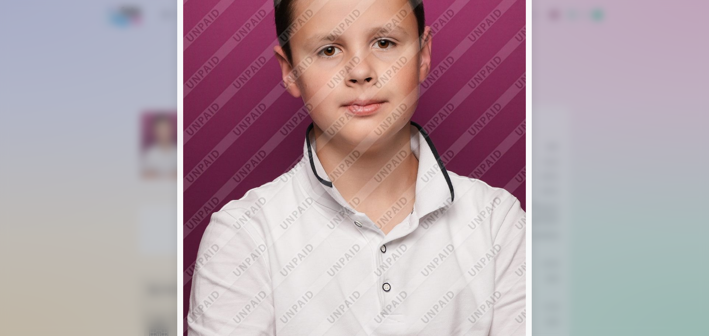
click at [397, 158] on img at bounding box center [354, 168] width 343 height 514
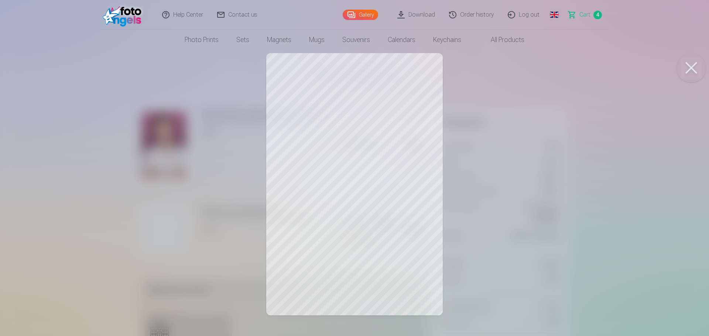
click at [87, 220] on div at bounding box center [354, 168] width 709 height 336
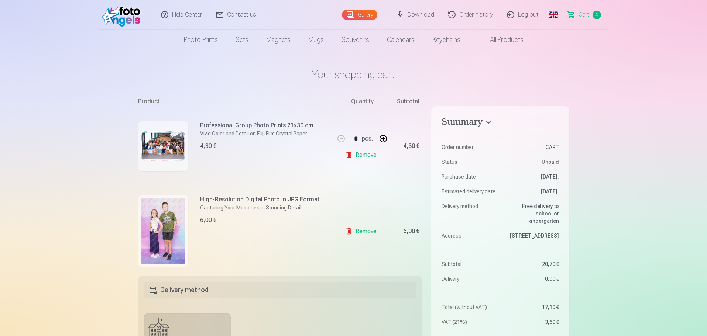
scroll to position [36, 0]
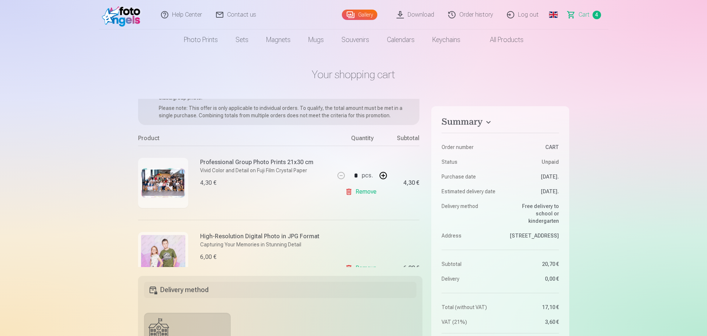
click at [171, 182] on img at bounding box center [163, 183] width 44 height 30
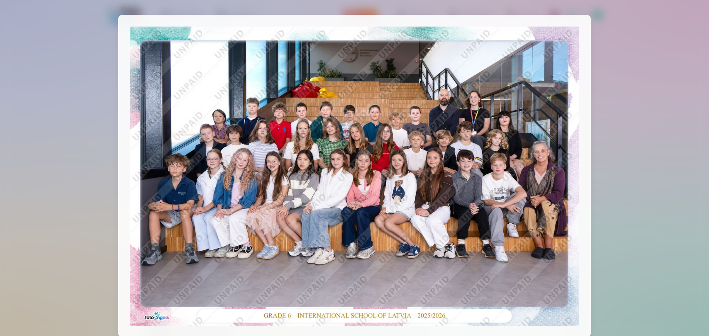
click at [602, 193] on div at bounding box center [354, 168] width 709 height 336
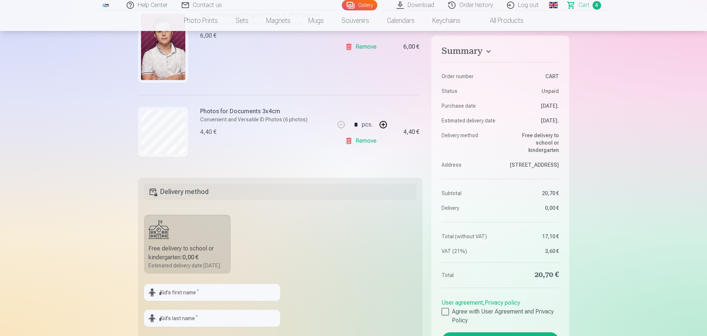
scroll to position [111, 0]
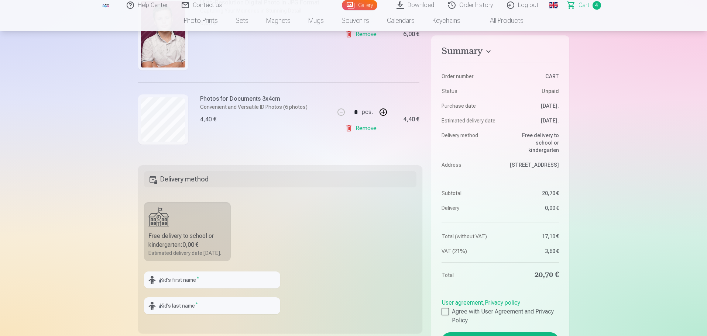
click at [202, 181] on h5 "Delivery method" at bounding box center [280, 179] width 273 height 16
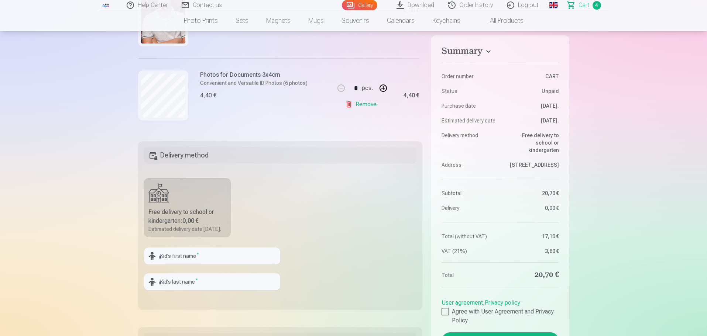
scroll to position [148, 0]
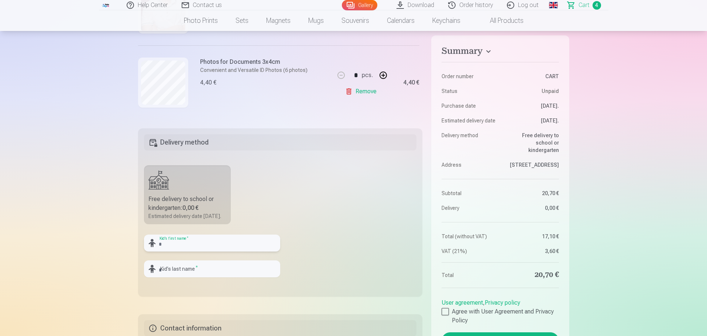
click at [197, 251] on input "text" at bounding box center [212, 243] width 136 height 17
type input "*******"
click at [197, 278] on input "text" at bounding box center [212, 269] width 136 height 17
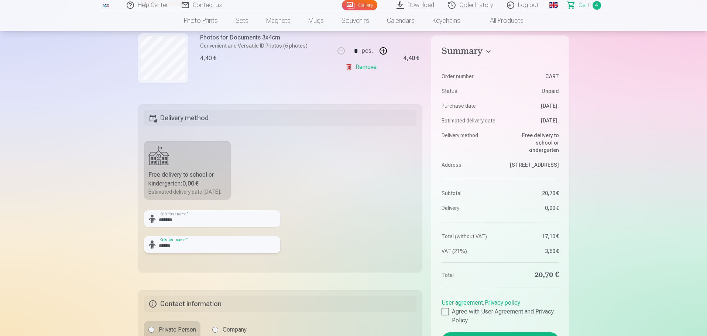
scroll to position [185, 0]
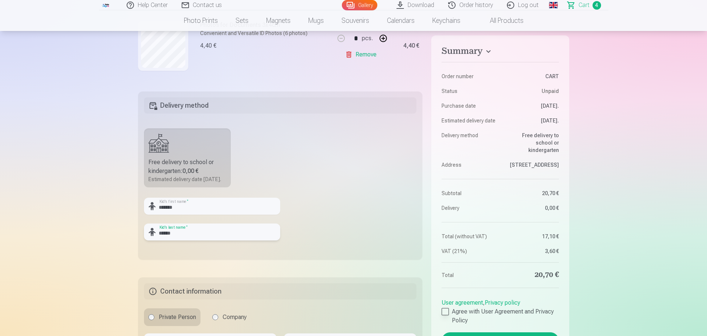
type input "******"
click at [447, 311] on div at bounding box center [445, 311] width 7 height 7
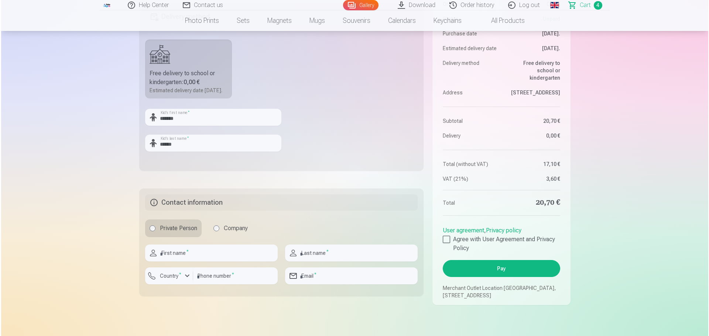
scroll to position [295, 0]
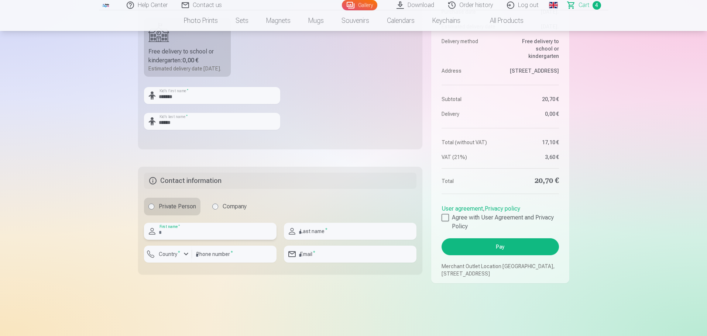
click at [185, 240] on input "text" at bounding box center [210, 231] width 133 height 17
type input "********"
click at [361, 236] on input "text" at bounding box center [350, 231] width 133 height 17
type input "********"
click at [166, 258] on label "Country *" at bounding box center [169, 254] width 27 height 7
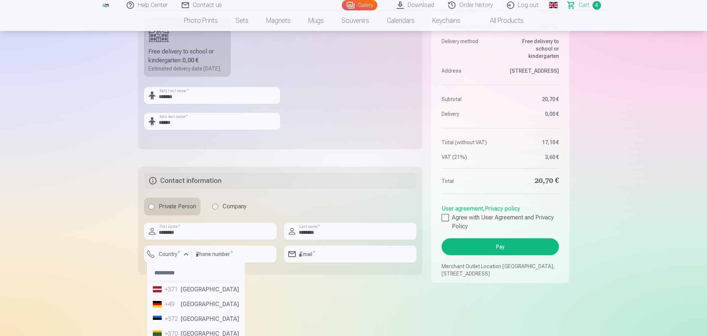
click at [183, 297] on li "+371 Latvia" at bounding box center [196, 290] width 92 height 15
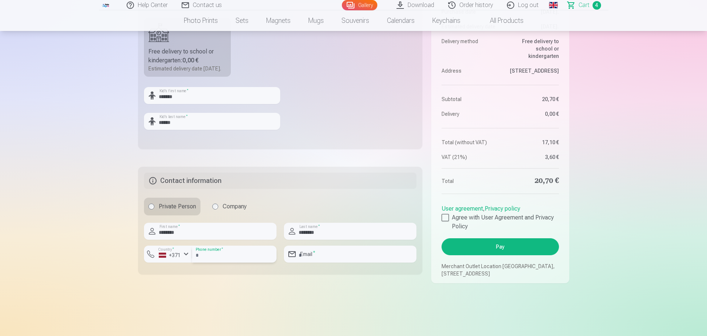
click at [255, 262] on input "number" at bounding box center [234, 254] width 85 height 17
paste input "********"
type input "********"
click at [318, 262] on input "email" at bounding box center [350, 254] width 133 height 17
type input "**********"
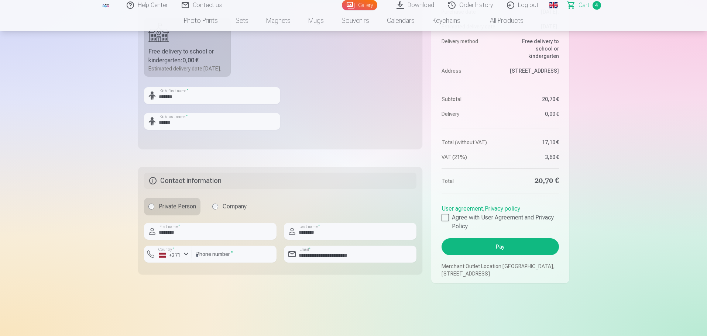
click at [538, 253] on button "Pay" at bounding box center [500, 247] width 117 height 17
